Goal: Task Accomplishment & Management: Complete application form

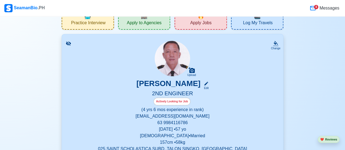
scroll to position [27, 0]
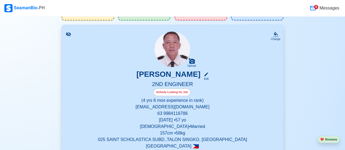
click at [182, 94] on div "Actively Looking for Job" at bounding box center [172, 93] width 37 height 8
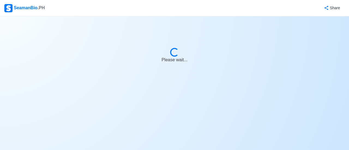
select select "Actively Looking for Job"
select select "Visible for Hiring"
select select "Married"
select select "[DEMOGRAPHIC_DATA]"
select select "PH"
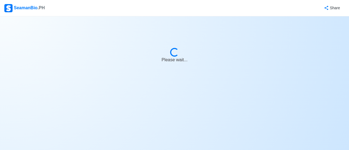
select select "4"
select select "6"
select select "1756656000000"
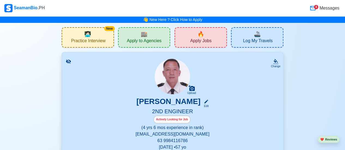
click at [211, 39] on span "Apply Jobs" at bounding box center [200, 41] width 21 height 7
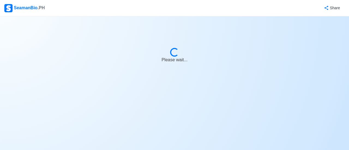
select select "2nd Engineer"
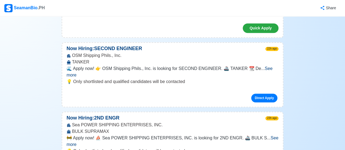
scroll to position [145, 0]
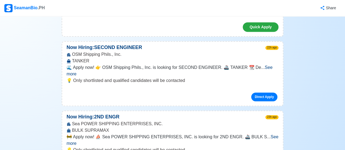
click at [265, 65] on span "See more" at bounding box center [170, 70] width 206 height 11
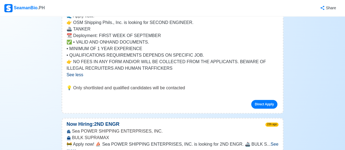
scroll to position [209, 0]
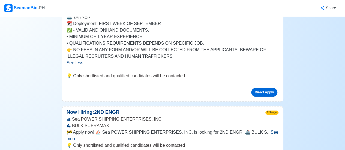
click at [261, 88] on link "Direct Apply" at bounding box center [264, 92] width 26 height 9
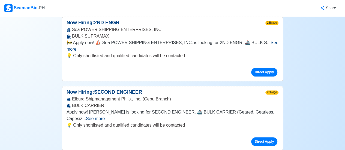
scroll to position [300, 0]
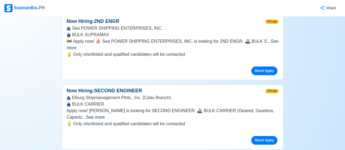
click at [105, 115] on span "See more" at bounding box center [95, 117] width 19 height 5
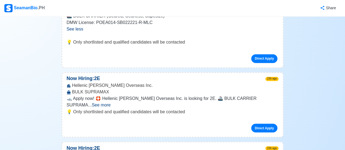
scroll to position [409, 0]
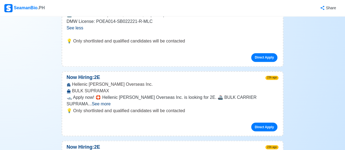
click at [110, 102] on span "See more" at bounding box center [101, 104] width 19 height 5
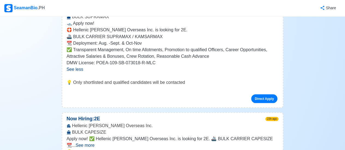
scroll to position [473, 0]
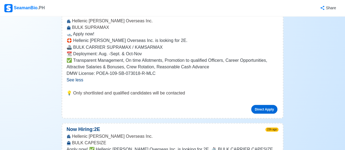
click at [265, 105] on link "Direct Apply" at bounding box center [264, 109] width 26 height 9
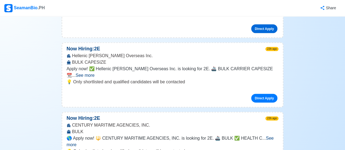
scroll to position [555, 0]
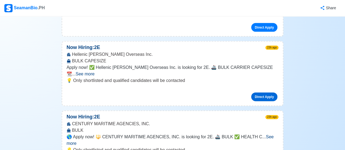
click at [264, 93] on link "Direct Apply" at bounding box center [264, 97] width 26 height 9
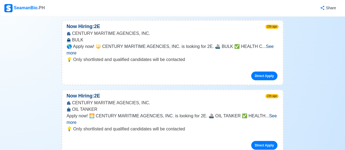
scroll to position [645, 0]
click at [261, 141] on link "Direct Apply" at bounding box center [264, 145] width 26 height 9
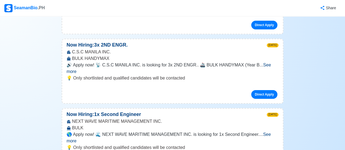
scroll to position [982, 0]
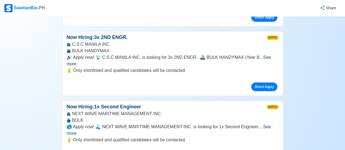
click at [271, 125] on span "See more" at bounding box center [169, 130] width 204 height 11
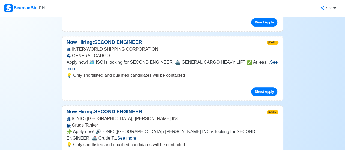
scroll to position [1164, 0]
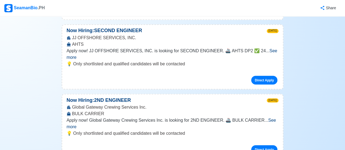
scroll to position [1518, 0]
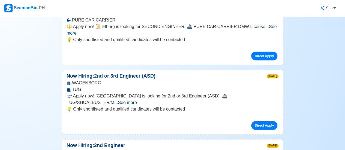
scroll to position [1791, 0]
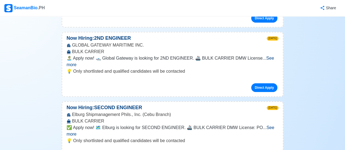
scroll to position [1992, 0]
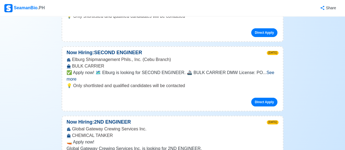
scroll to position [2046, 0]
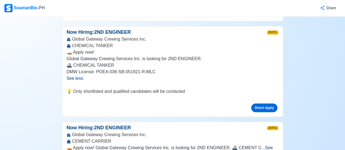
scroll to position [2137, 0]
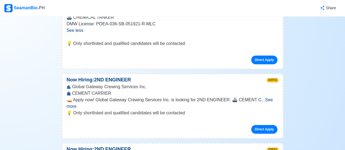
scroll to position [2183, 0]
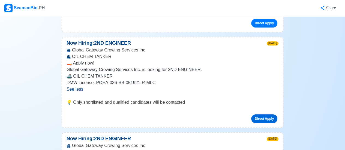
scroll to position [2301, 0]
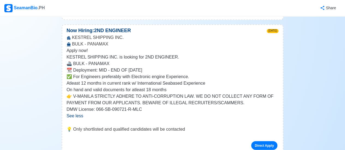
scroll to position [2473, 0]
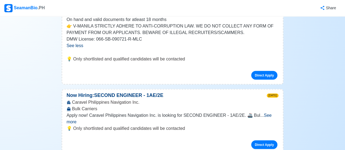
scroll to position [2537, 0]
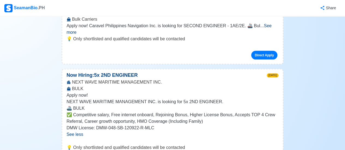
scroll to position [2628, 0]
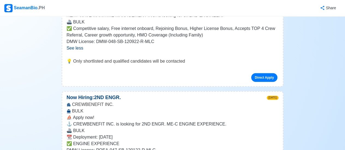
scroll to position [2719, 0]
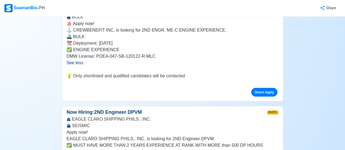
scroll to position [2810, 0]
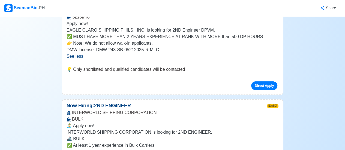
scroll to position [2919, 0]
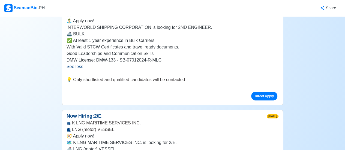
scroll to position [3028, 0]
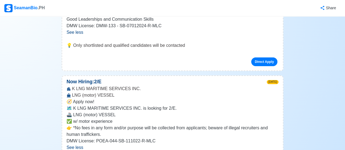
scroll to position [3065, 0]
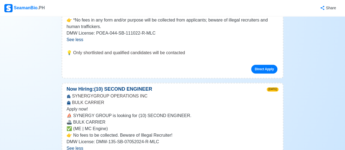
scroll to position [3174, 0]
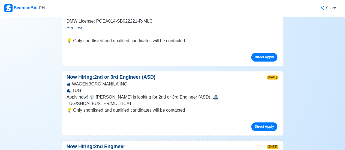
scroll to position [3383, 0]
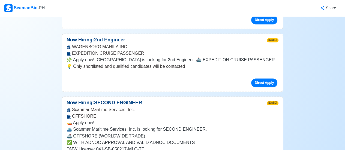
scroll to position [3492, 0]
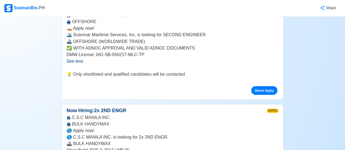
scroll to position [3592, 0]
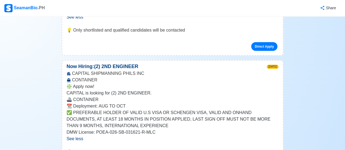
scroll to position [3756, 0]
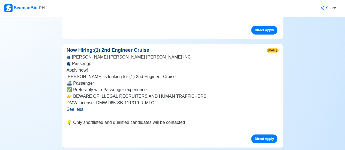
scroll to position [3956, 0]
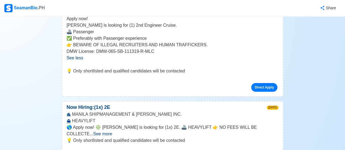
scroll to position [4010, 0]
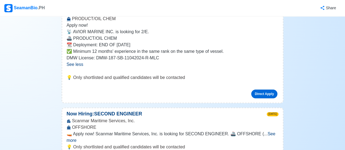
scroll to position [4174, 0]
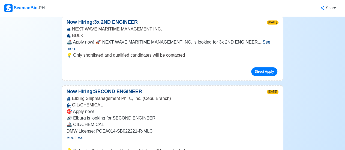
scroll to position [4338, 0]
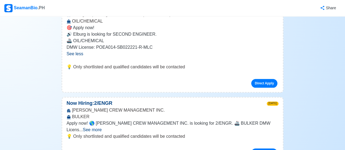
scroll to position [4420, 0]
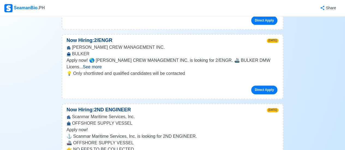
scroll to position [4492, 0]
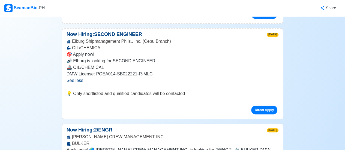
scroll to position [4383, 0]
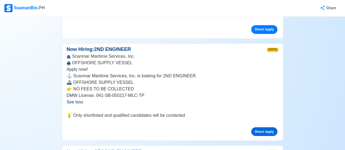
scroll to position [4547, 0]
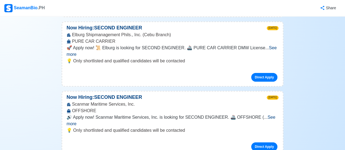
scroll to position [5029, 0]
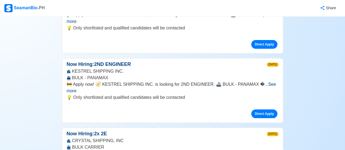
scroll to position [5129, 0]
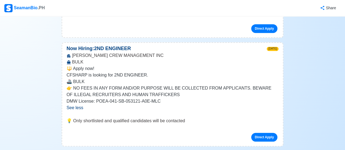
scroll to position [5293, 0]
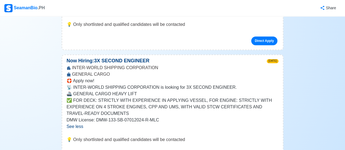
scroll to position [5374, 0]
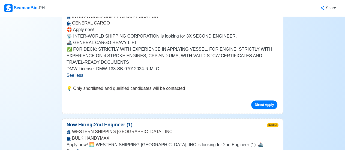
scroll to position [5429, 0]
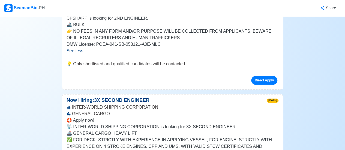
scroll to position [5329, 0]
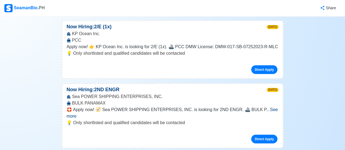
scroll to position [5820, 0]
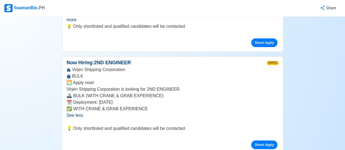
scroll to position [6111, 0]
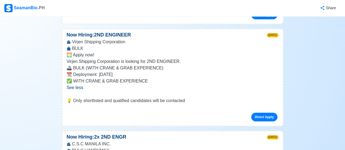
scroll to position [6138, 0]
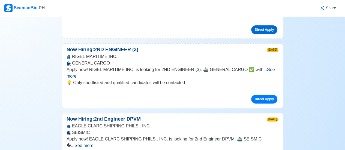
scroll to position [6538, 0]
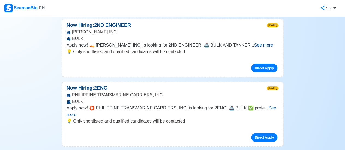
scroll to position [8266, 0]
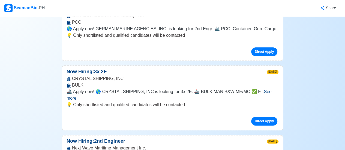
scroll to position [8548, 0]
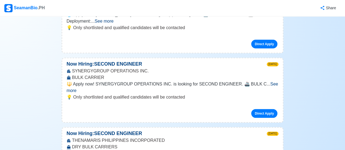
scroll to position [10103, 0]
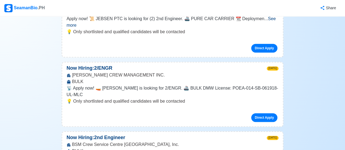
scroll to position [10503, 0]
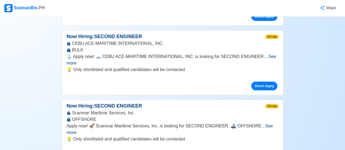
scroll to position [0, 0]
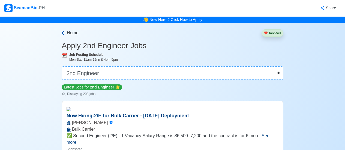
click at [62, 32] on icon at bounding box center [62, 32] width 5 height 5
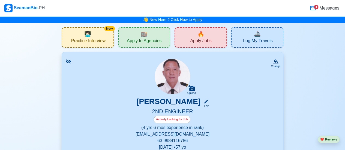
click at [141, 37] on span "🏬" at bounding box center [144, 34] width 7 height 8
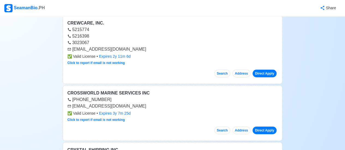
scroll to position [836, 0]
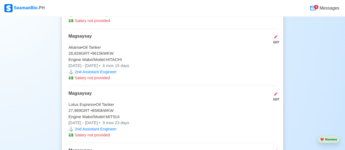
scroll to position [2501, 0]
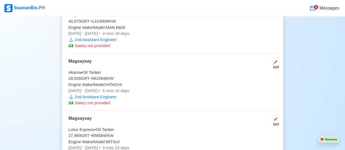
click at [331, 140] on button "❤️ Reviews" at bounding box center [329, 139] width 22 height 7
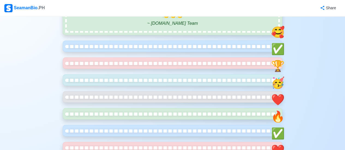
scroll to position [109, 0]
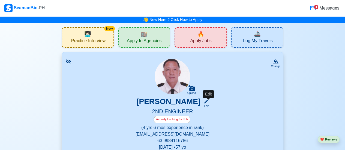
click at [208, 105] on div "Edit" at bounding box center [205, 106] width 7 height 4
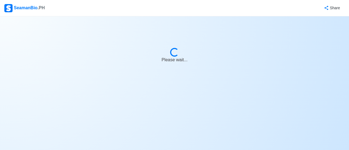
select select "Actively Looking for Job"
select select "Visible for Hiring"
select select "Married"
select select "[DEMOGRAPHIC_DATA]"
select select "PH"
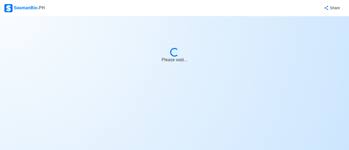
select select "4"
select select "6"
select select "1756656000000"
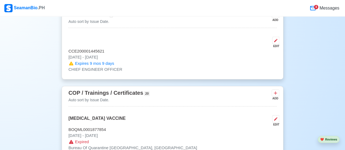
scroll to position [827, 0]
